Goal: Information Seeking & Learning: Find specific fact

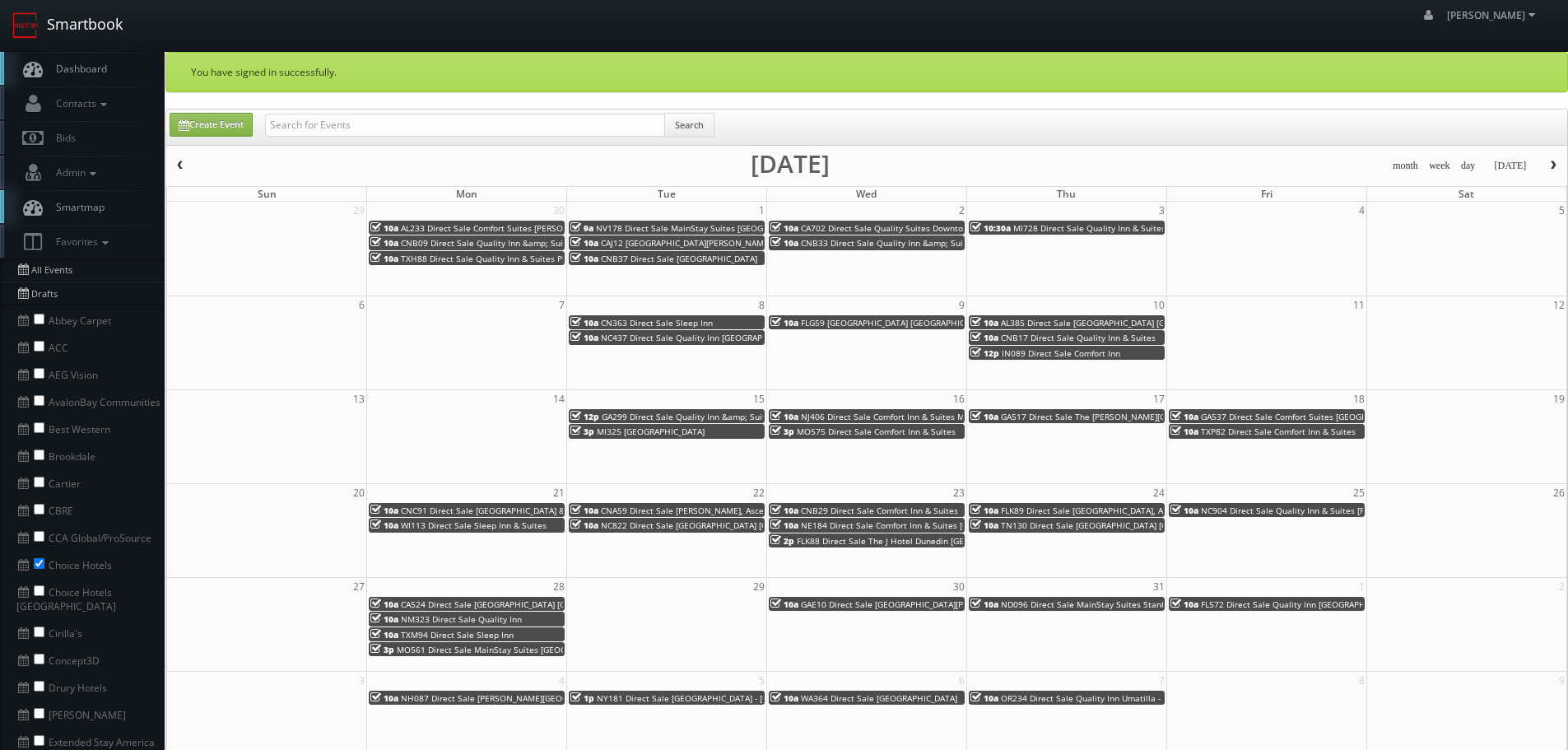
click at [83, 16] on link "Smartbook" at bounding box center [67, 25] width 135 height 51
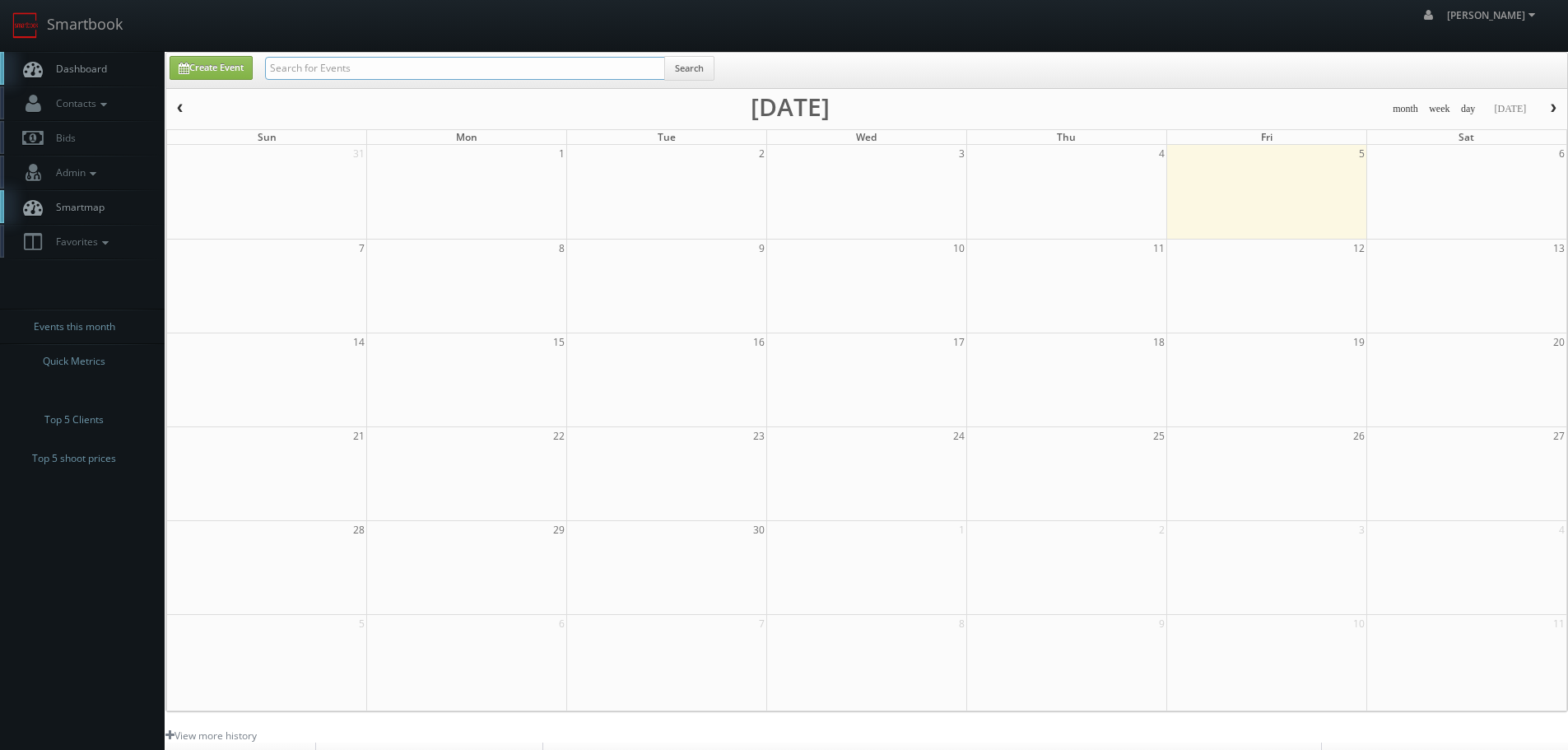
click at [349, 63] on input "text" at bounding box center [465, 69] width 400 height 23
type input "kushner"
